Goal: Information Seeking & Learning: Learn about a topic

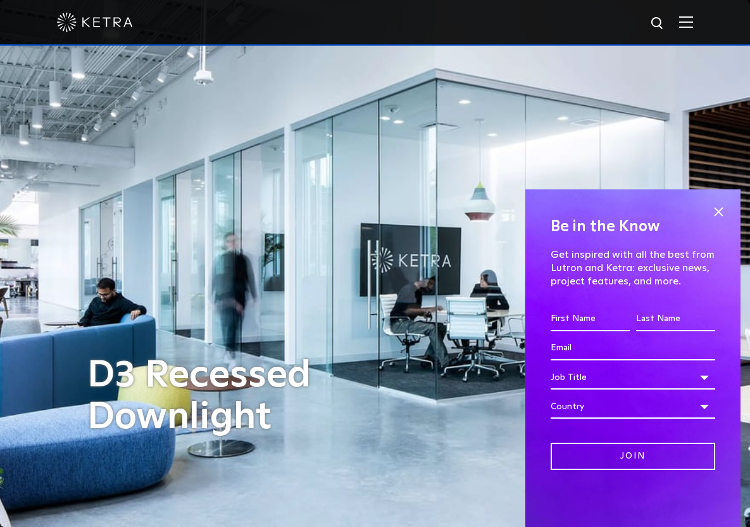
click at [703, 23] on div at bounding box center [375, 23] width 750 height 46
click at [693, 24] on img at bounding box center [686, 22] width 14 height 12
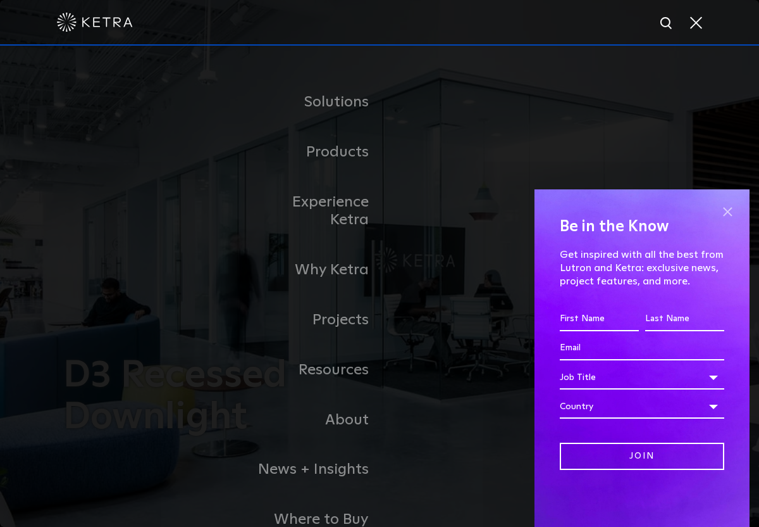
click at [730, 211] on span at bounding box center [727, 211] width 19 height 19
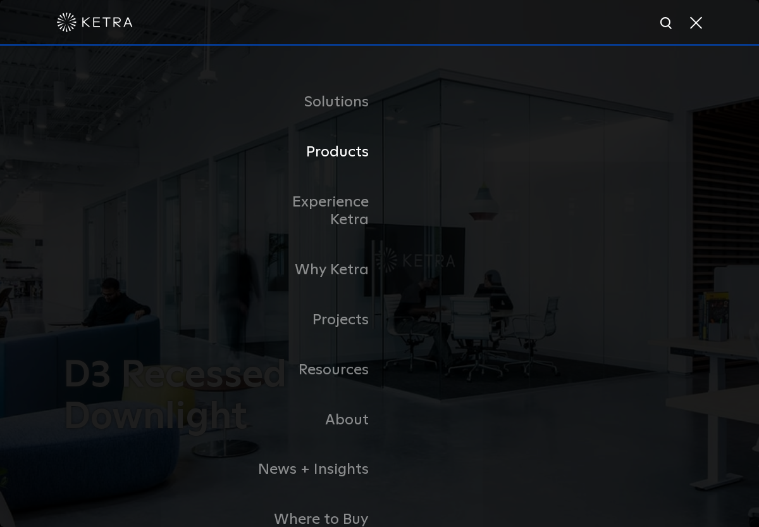
click at [344, 141] on link "Products" at bounding box center [315, 152] width 130 height 50
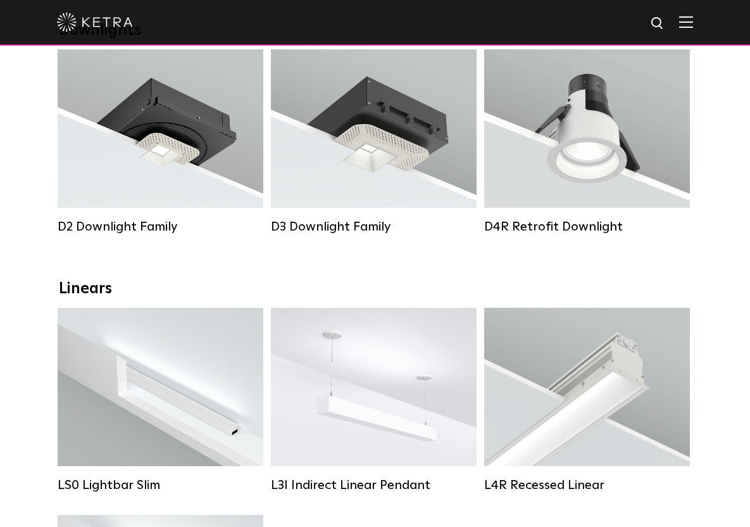
scroll to position [153, 0]
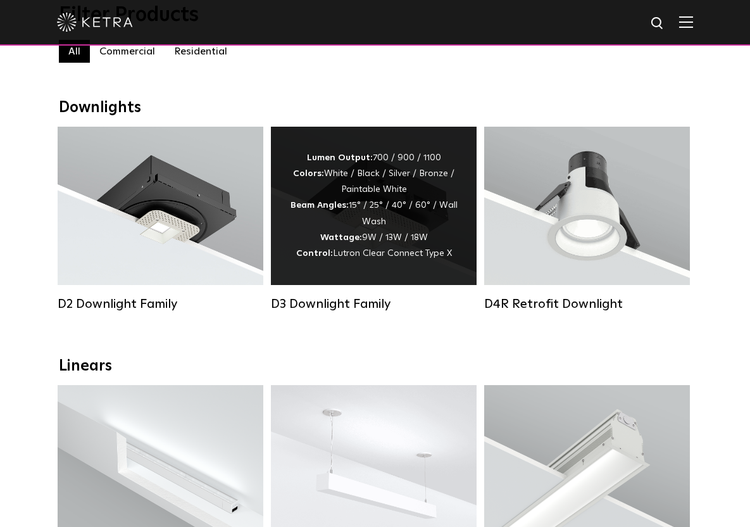
click at [378, 223] on div "Lumen Output: 700 / 900 / 1100 Colors: White / Black / Silver / Bronze / Painta…" at bounding box center [374, 205] width 168 height 111
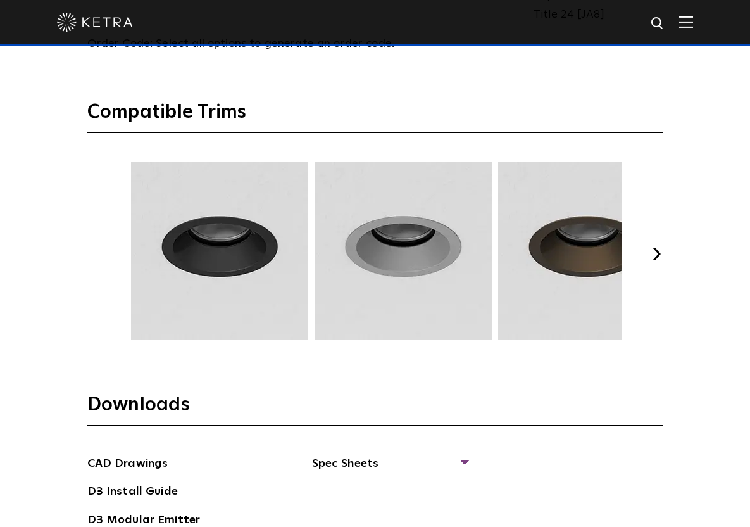
scroll to position [1646, 0]
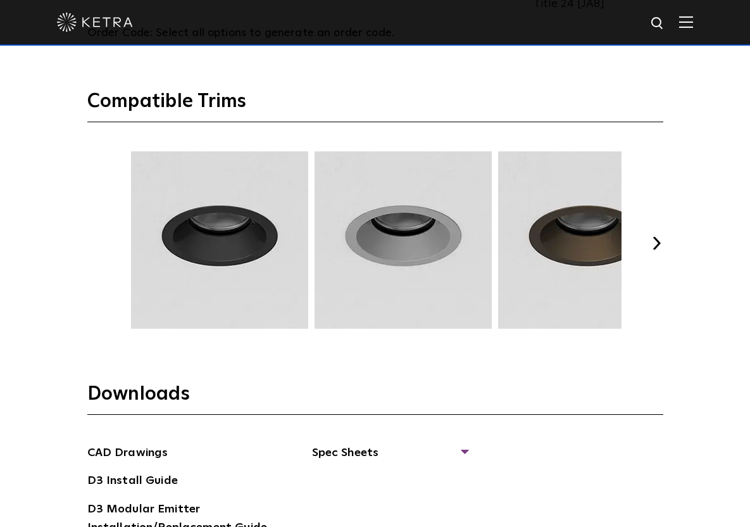
click at [663, 249] on button "Next" at bounding box center [657, 243] width 13 height 13
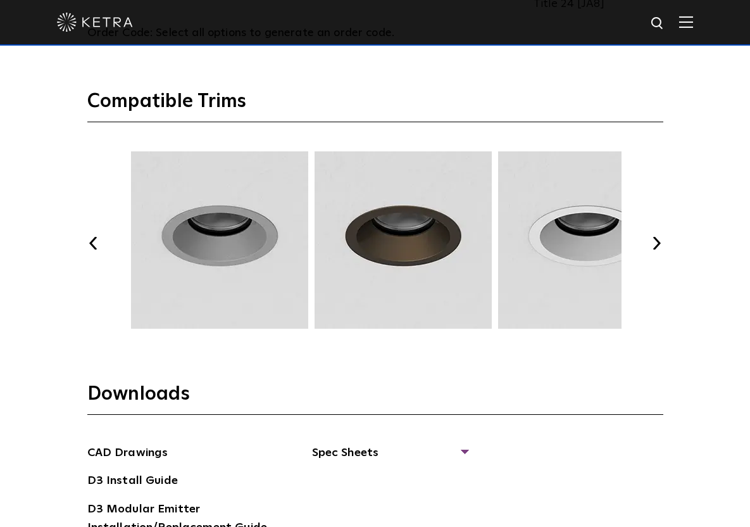
click at [663, 249] on button "Next" at bounding box center [657, 243] width 13 height 13
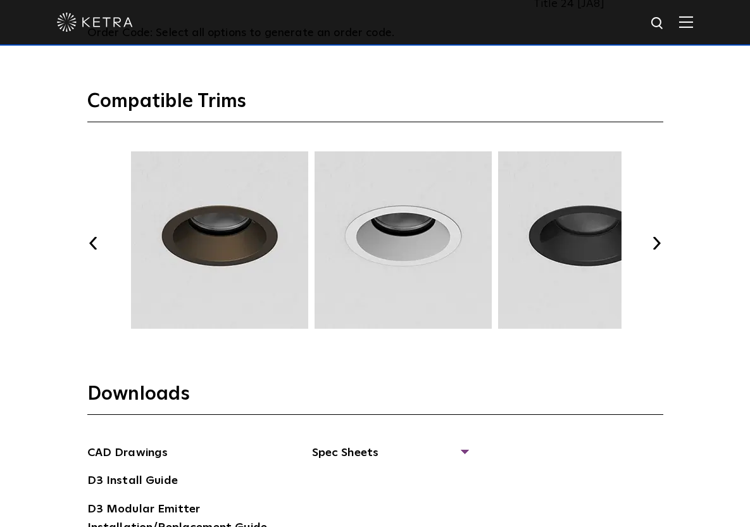
click at [663, 249] on button "Next" at bounding box center [657, 243] width 13 height 13
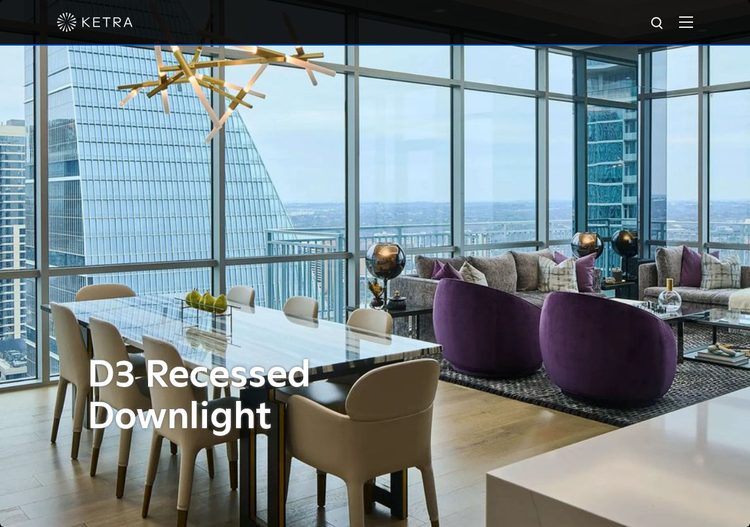
scroll to position [0, 0]
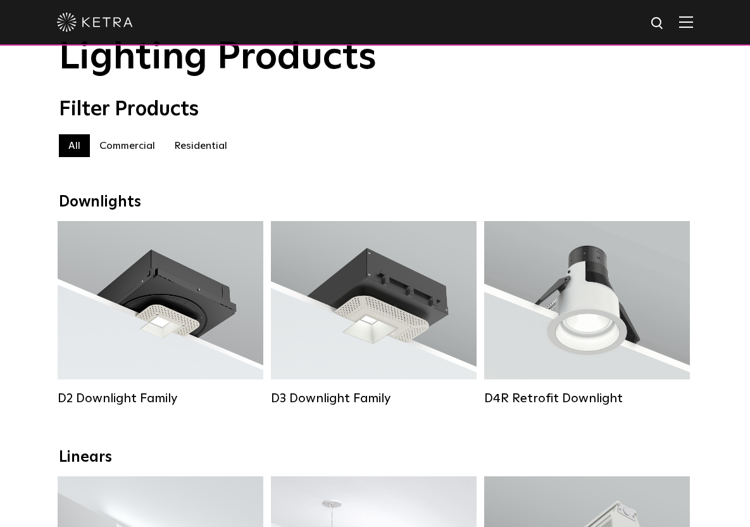
scroll to position [6, 0]
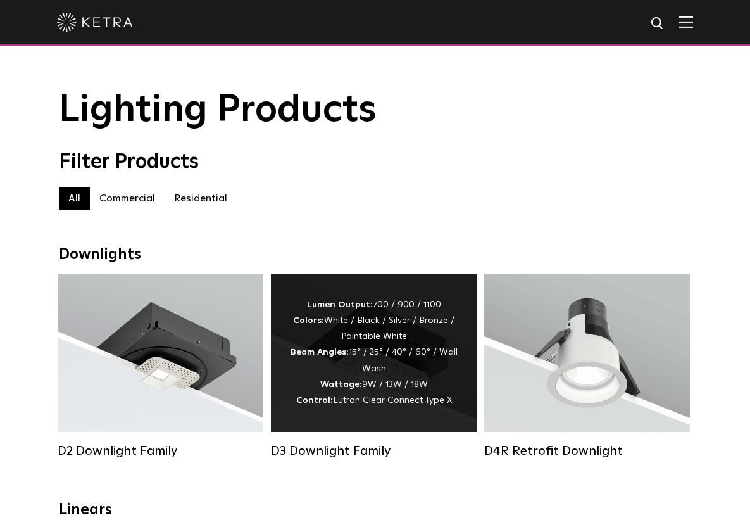
click at [413, 384] on div "Lumen Output: 700 / 900 / 1100 Colors: White / Black / Silver / Bronze / Painta…" at bounding box center [374, 352] width 168 height 111
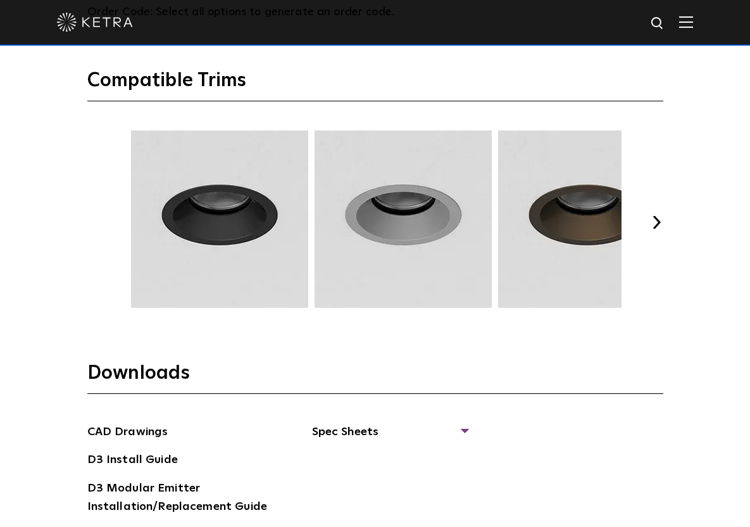
scroll to position [1710, 0]
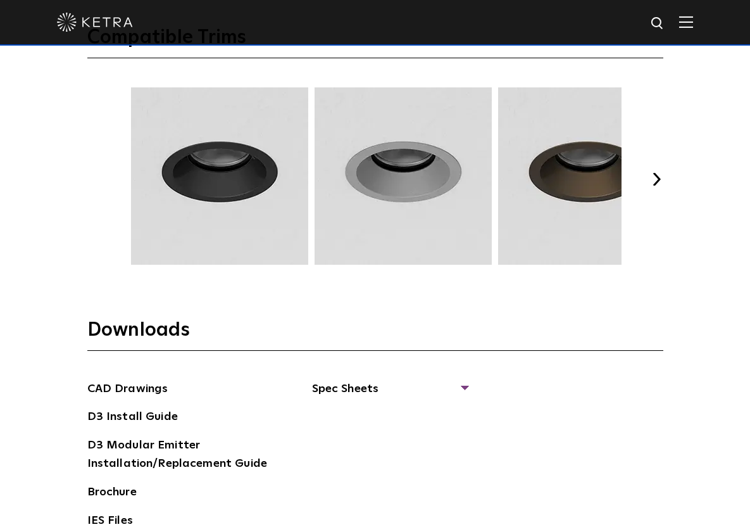
click at [663, 185] on button "Next" at bounding box center [657, 179] width 13 height 13
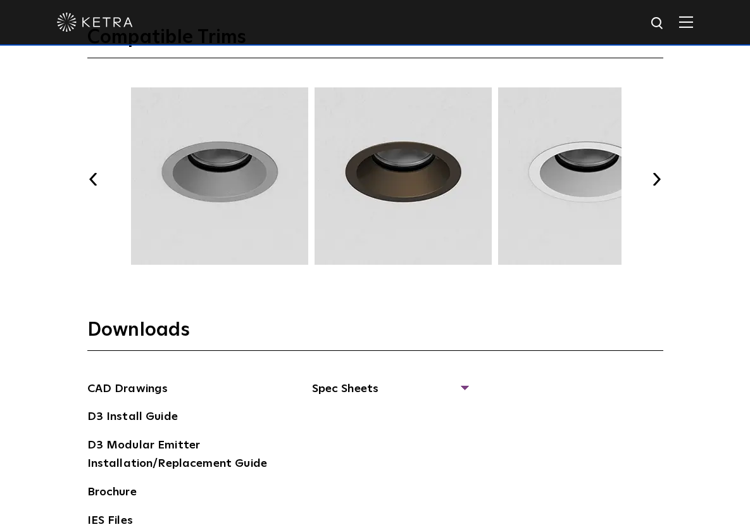
click at [663, 185] on button "Next" at bounding box center [657, 179] width 13 height 13
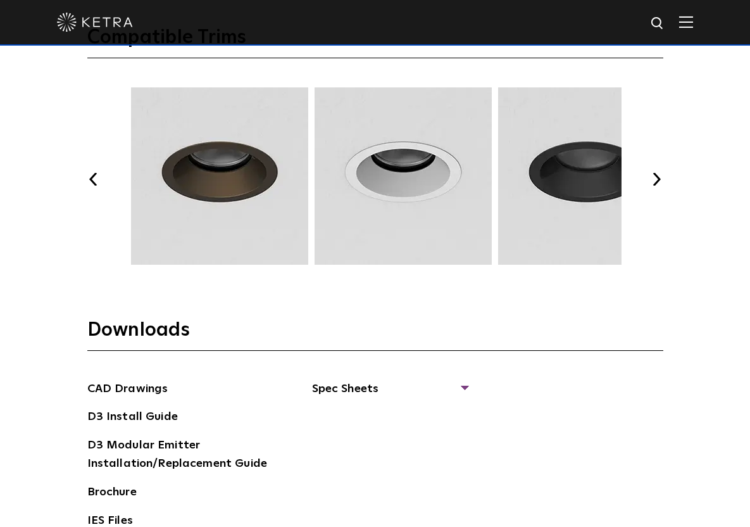
click at [419, 207] on img at bounding box center [403, 175] width 181 height 177
click at [363, 211] on img at bounding box center [403, 175] width 181 height 177
drag, startPoint x: 339, startPoint y: 210, endPoint x: 418, endPoint y: 257, distance: 91.9
click at [339, 210] on img at bounding box center [403, 175] width 181 height 177
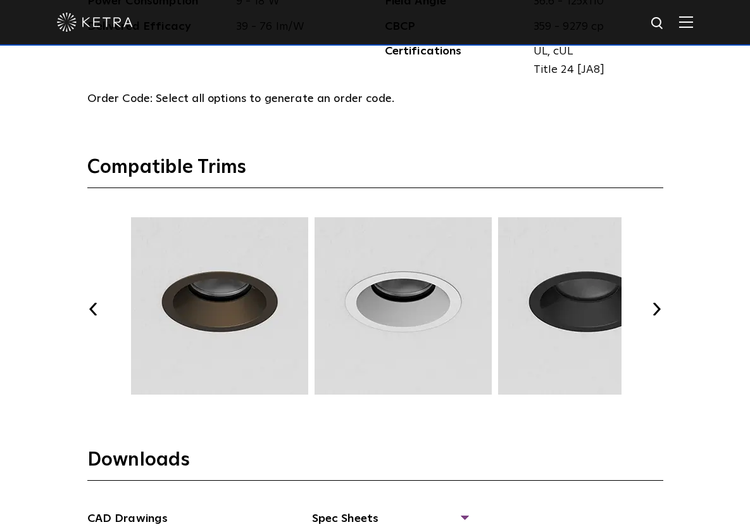
scroll to position [1610, 0]
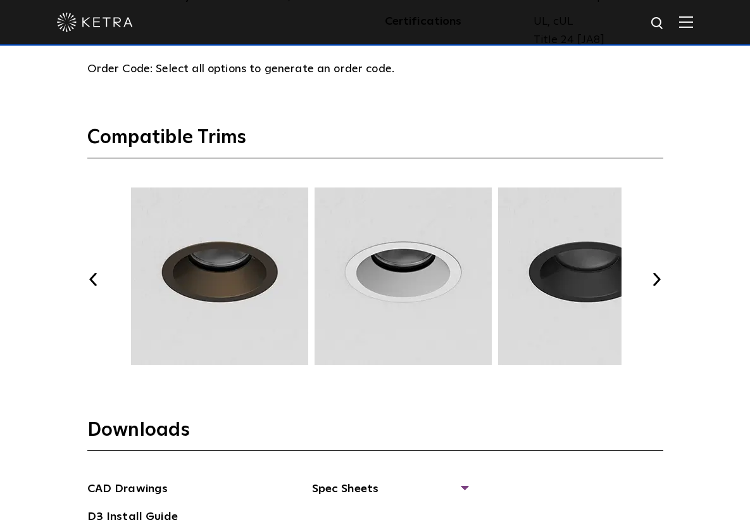
click at [427, 287] on img at bounding box center [403, 275] width 181 height 177
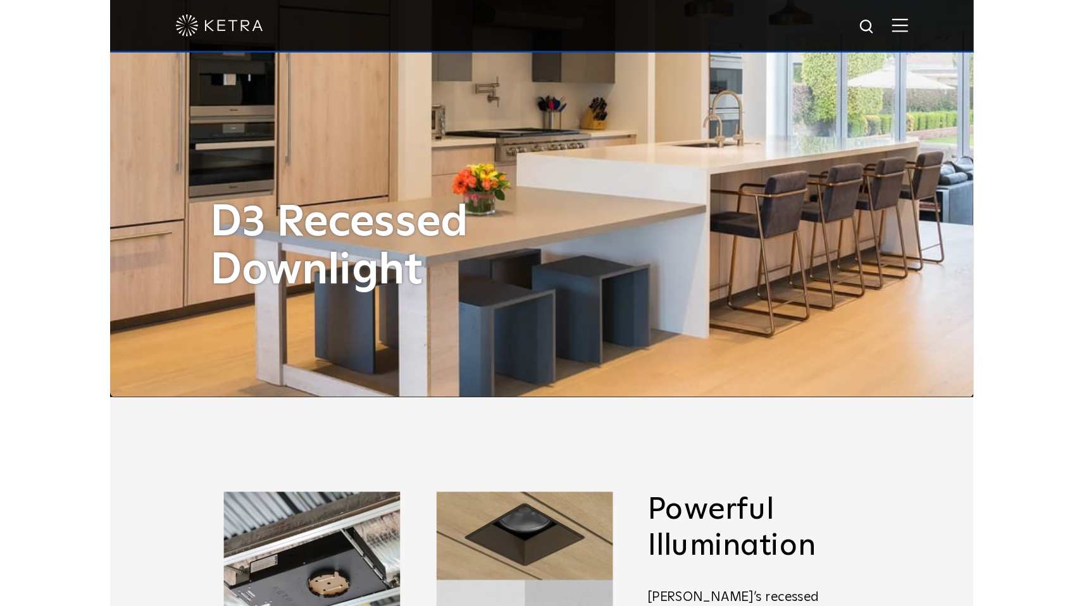
scroll to position [0, 0]
